Goal: Check status: Check status

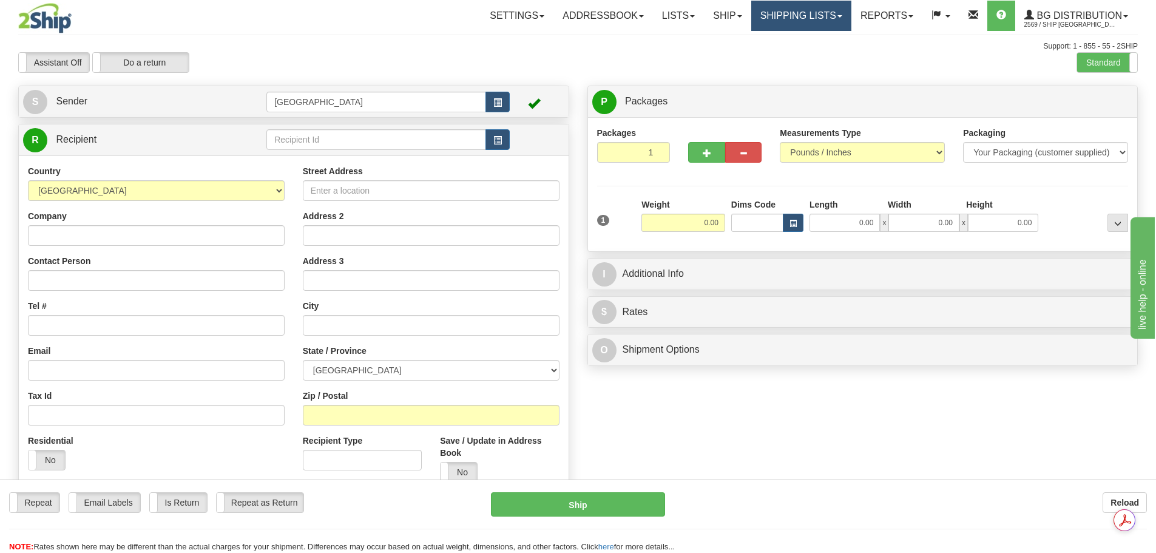
click at [795, 21] on link "Shipping lists" at bounding box center [802, 16] width 100 height 30
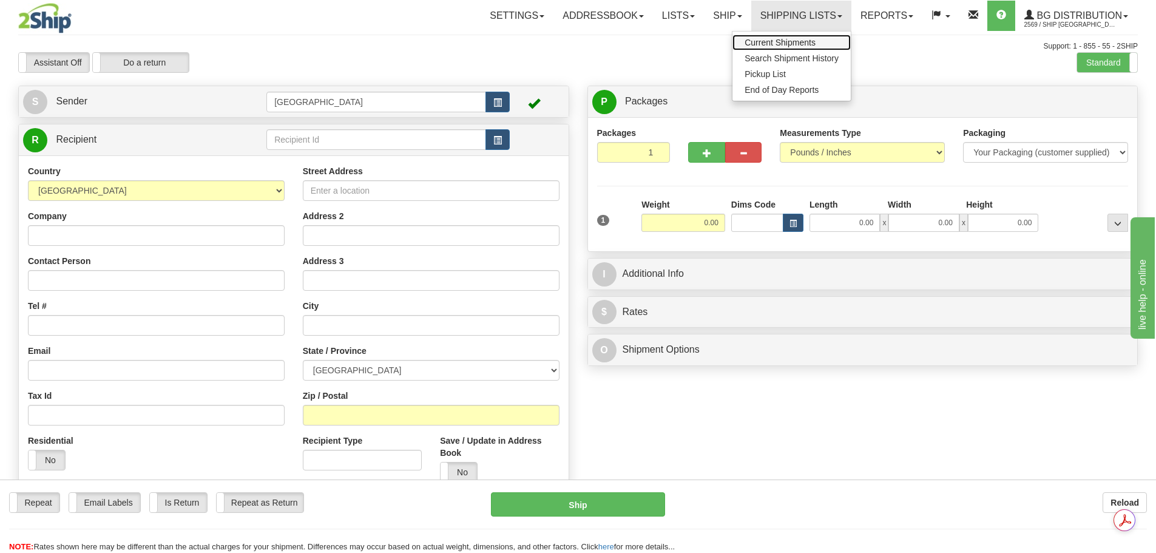
click at [792, 43] on span "Current Shipments" at bounding box center [780, 43] width 71 height 10
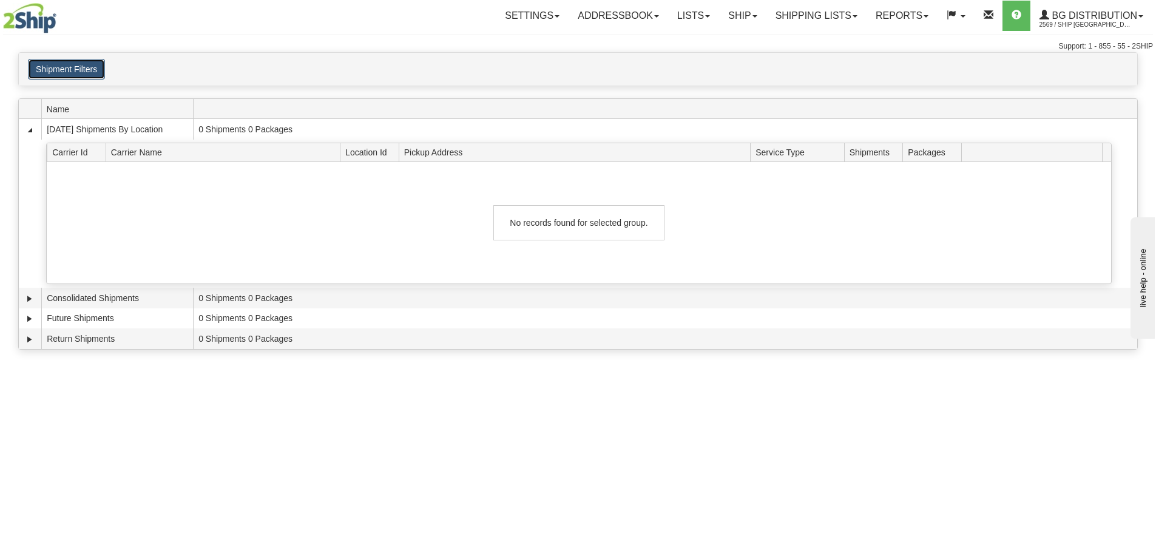
click at [72, 62] on button "Shipment Filters" at bounding box center [66, 69] width 77 height 21
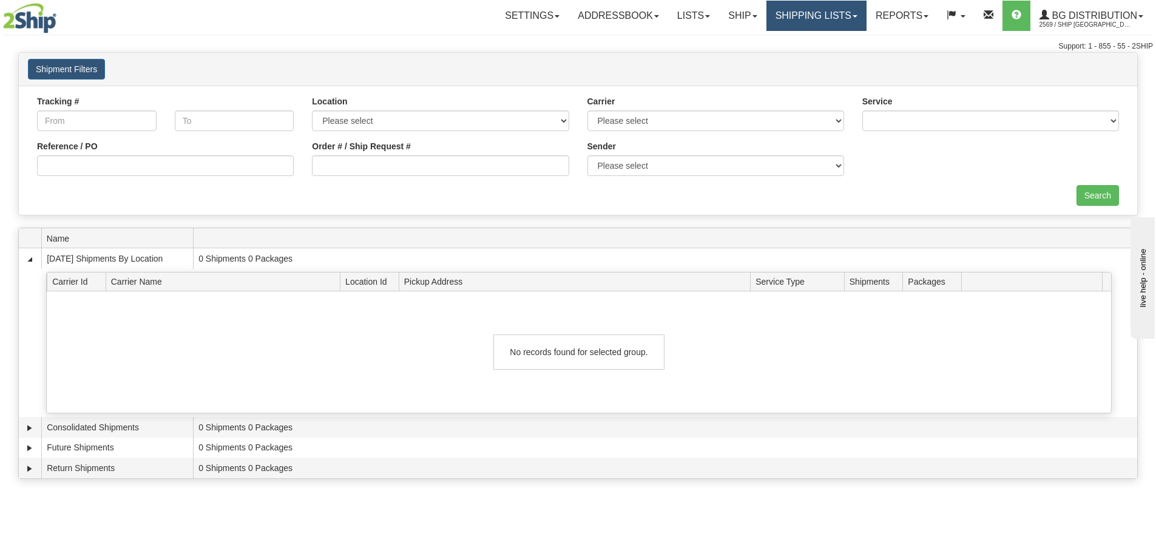
click at [835, 21] on link "Shipping lists" at bounding box center [817, 16] width 100 height 30
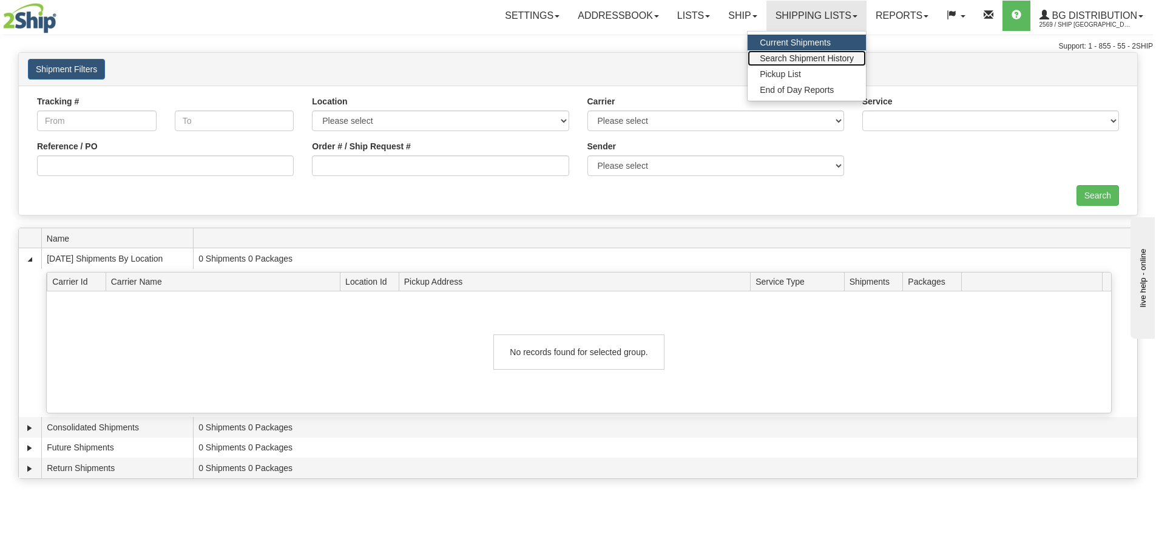
click at [806, 53] on span "Search Shipment History" at bounding box center [807, 58] width 94 height 10
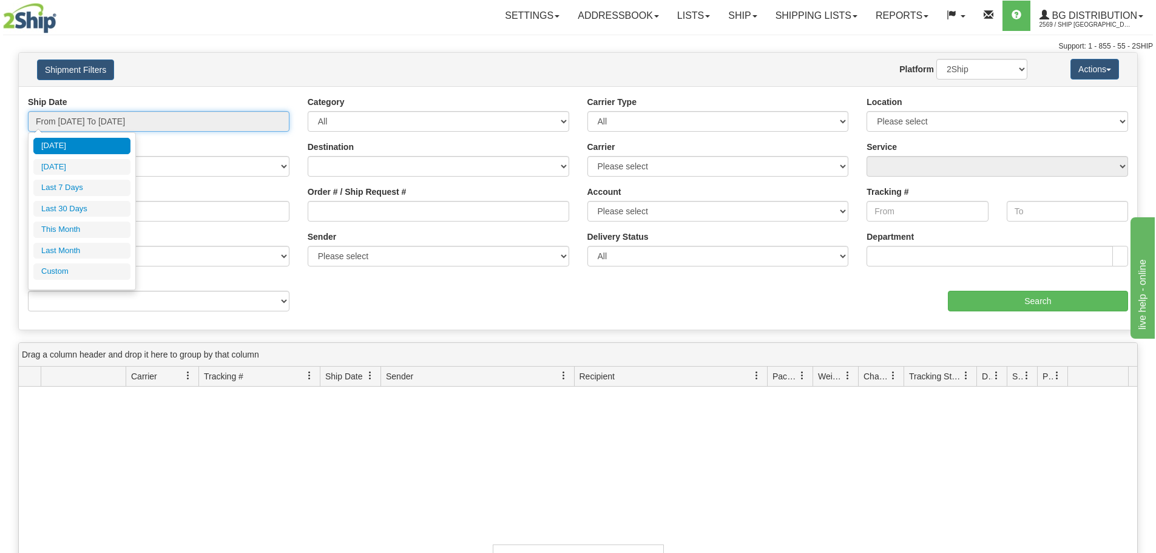
click at [137, 123] on input "From 09/07/2025 To 09/08/2025" at bounding box center [159, 121] width 262 height 21
click at [81, 263] on ul "Today Yesterday Last 7 Days Last 30 Days This Month Last Month Custom" at bounding box center [81, 209] width 97 height 142
click at [82, 272] on li "Custom" at bounding box center [81, 271] width 97 height 16
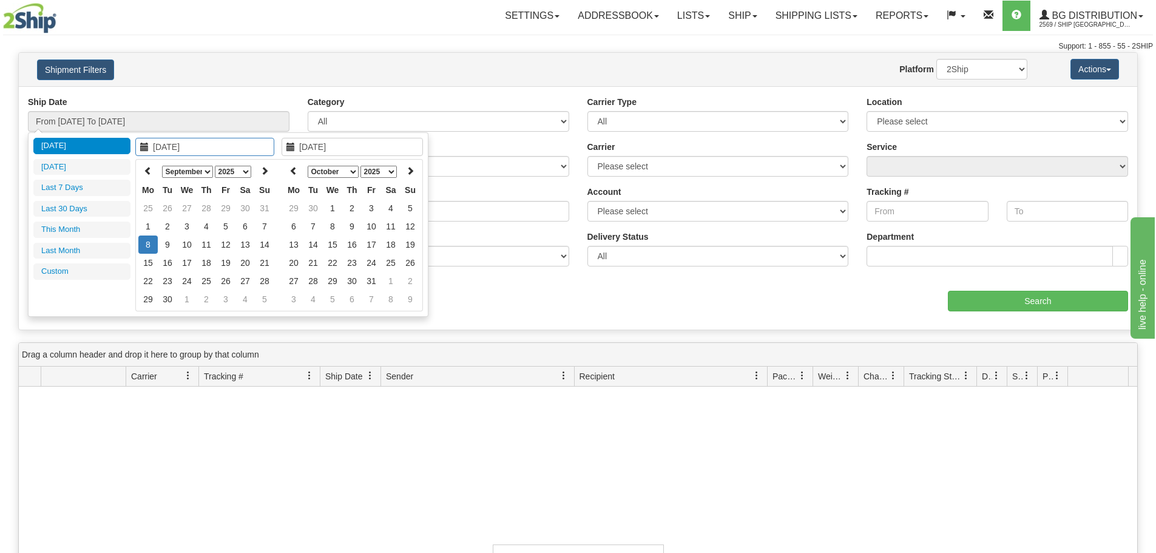
type input "09/07/2025"
type input "09/08/2025"
type input "09/07/2025"
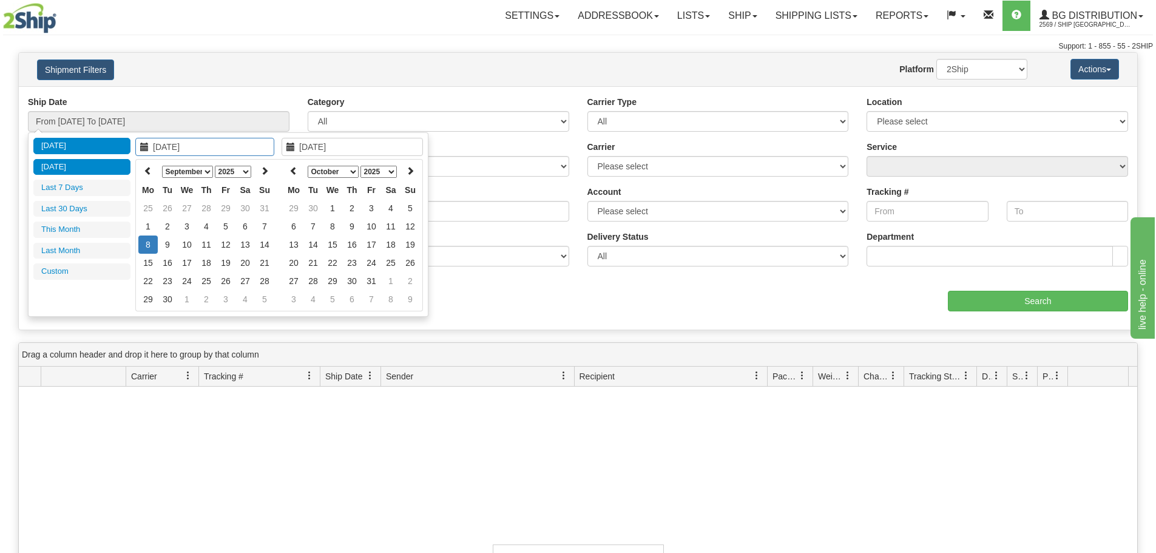
type input "09/07/2025"
type input "09/08/2025"
click at [144, 165] on th at bounding box center [147, 171] width 19 height 19
type input "08/28/2025"
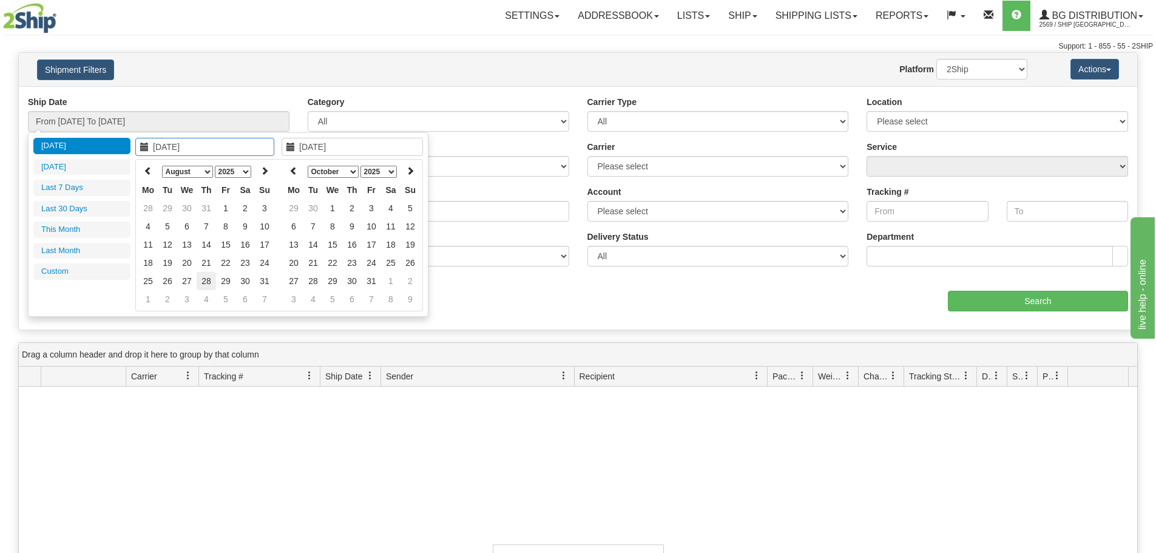
click at [203, 287] on td "28" at bounding box center [206, 281] width 19 height 18
click at [293, 178] on th at bounding box center [293, 171] width 19 height 19
type input "09/04/2025"
click at [359, 228] on td "4" at bounding box center [351, 226] width 19 height 18
type input "From 08/28/2025 To 09/04/2025"
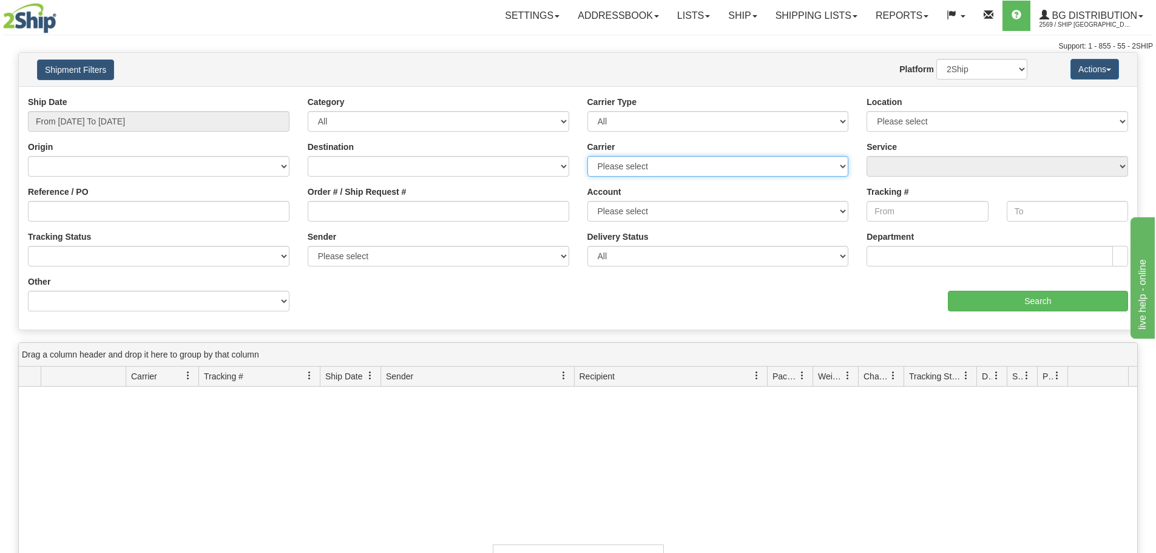
click at [670, 161] on select "Please select 2SHIP LTL 2Ship Today A&B Courier Ace Courier Canada Post Canpar …" at bounding box center [719, 166] width 262 height 21
select select "11"
click at [588, 156] on select "Please select 2SHIP LTL 2Ship Today A&B Courier Ace Courier Canada Post Canpar …" at bounding box center [719, 166] width 262 height 21
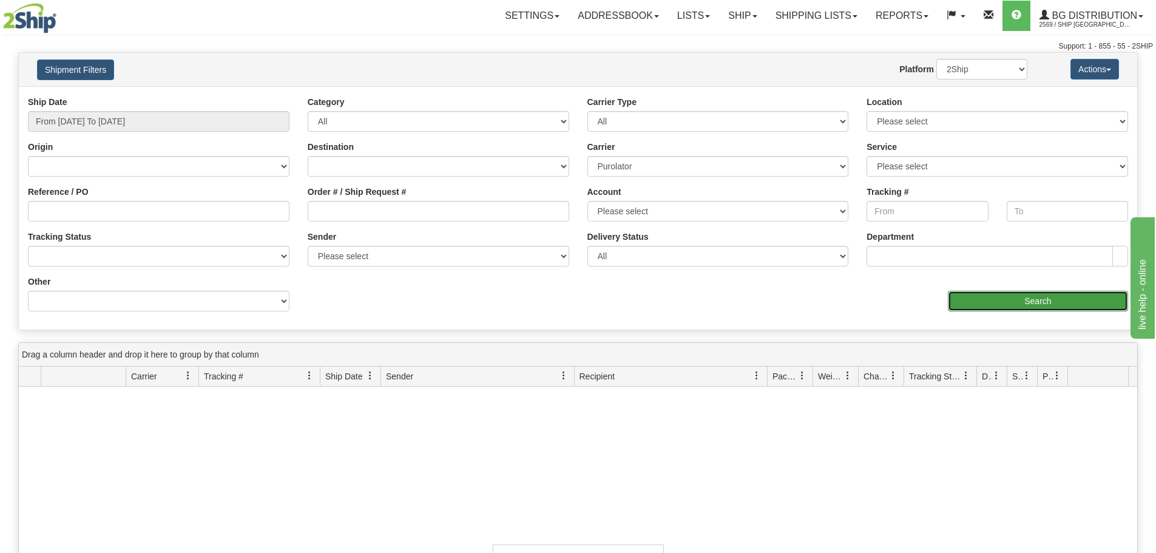
click at [984, 306] on input "Search" at bounding box center [1038, 301] width 180 height 21
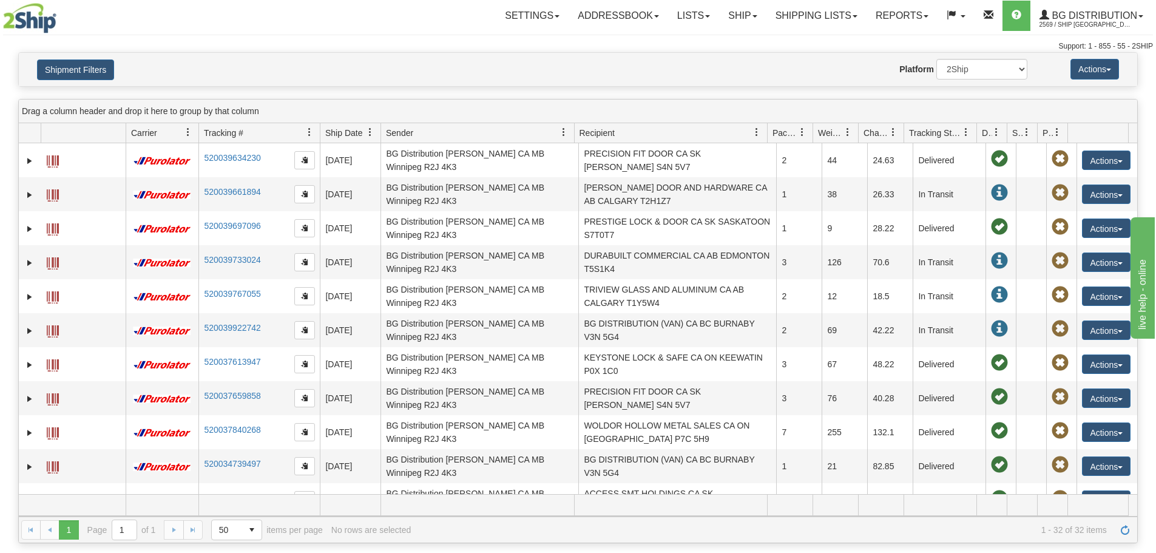
click at [361, 132] on link at bounding box center [370, 132] width 21 height 21
click at [339, 135] on span "Ship Date" at bounding box center [343, 133] width 37 height 12
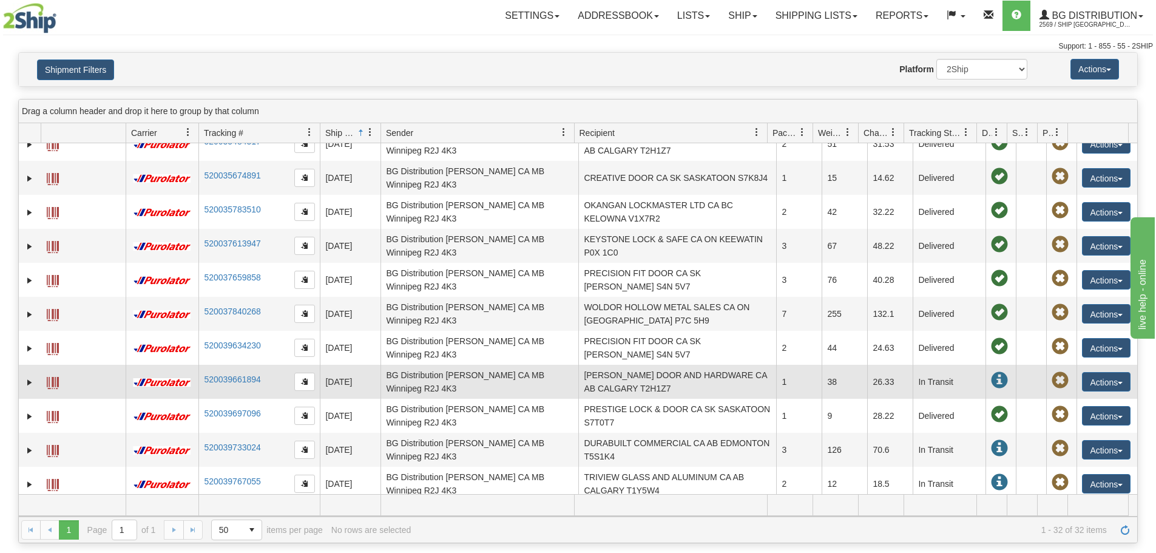
scroll to position [728, 0]
